Goal: Download file/media

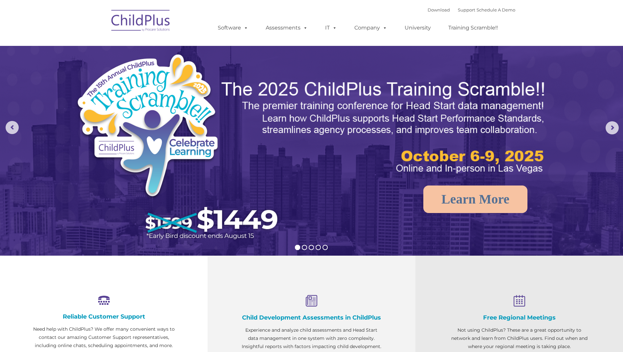
select select "MEDIUM"
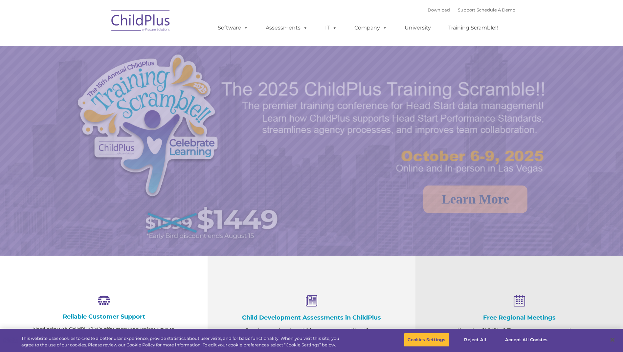
select select "MEDIUM"
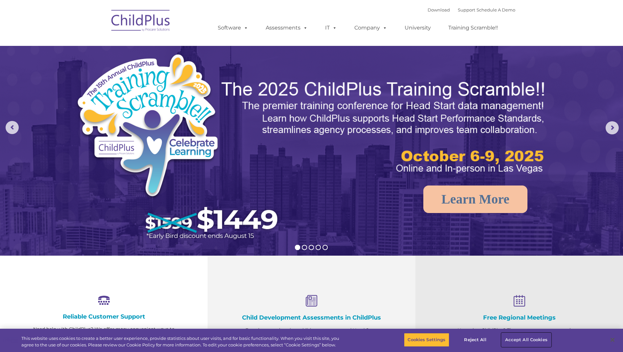
click at [508, 339] on button "Accept All Cookies" at bounding box center [526, 340] width 50 height 14
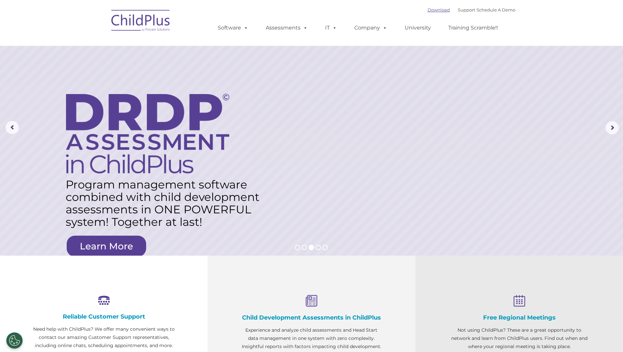
click at [433, 9] on link "Download" at bounding box center [438, 9] width 22 height 5
